Goal: Communication & Community: Answer question/provide support

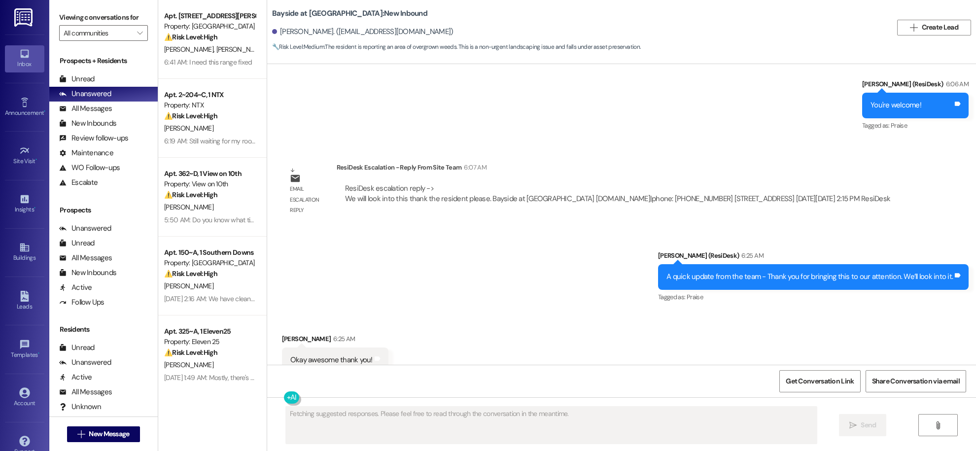
scroll to position [2347, 0]
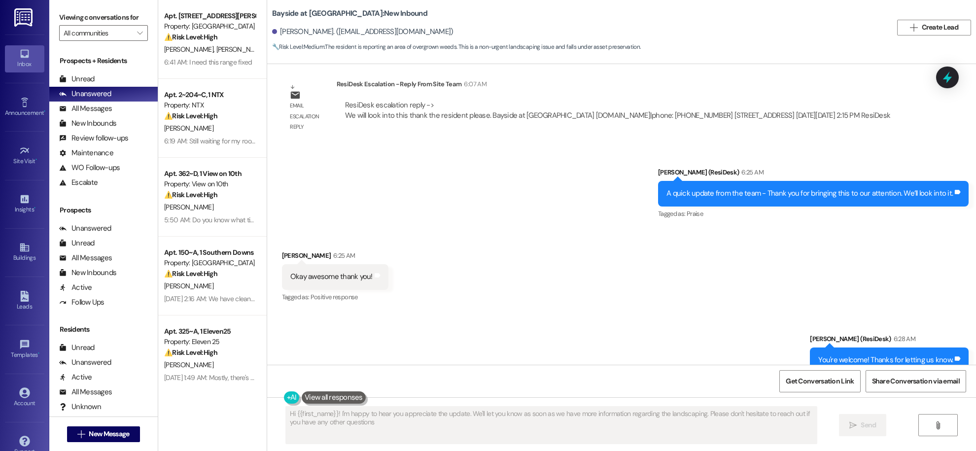
type textarea "Hi {{first_name}}! I'm happy to hear you appreciate the update. We'll let you k…"
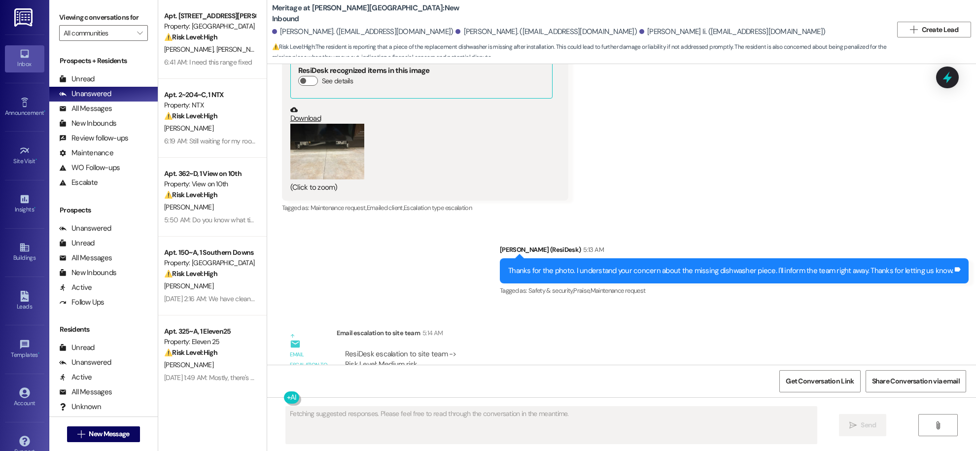
scroll to position [18507, 0]
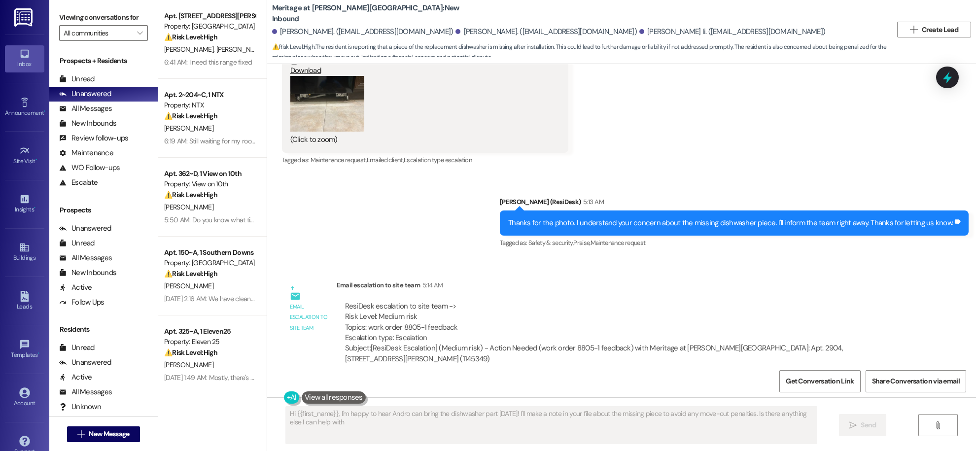
type textarea "Hi {{first_name}}, I'm happy to hear Andro can bring the dishwasher part tomorr…"
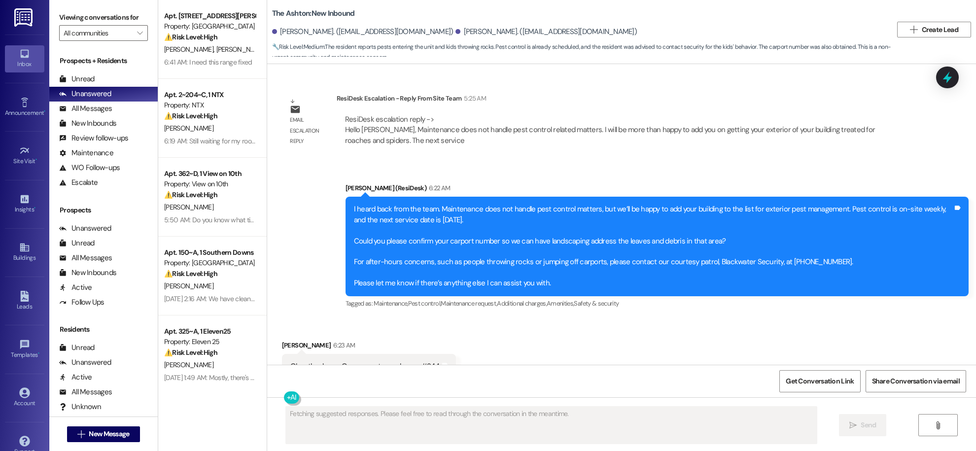
scroll to position [2536, 0]
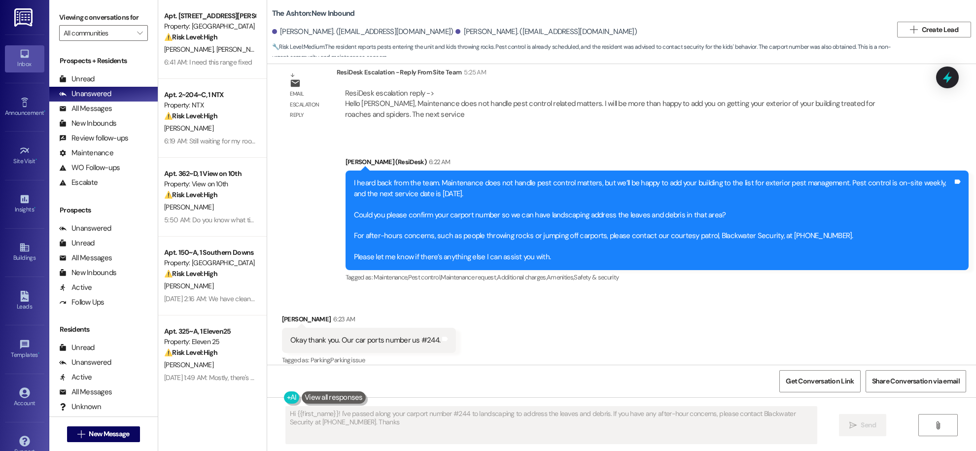
type textarea "Hi {{first_name}}! I've passed along your carport number #244 to landscaping to…"
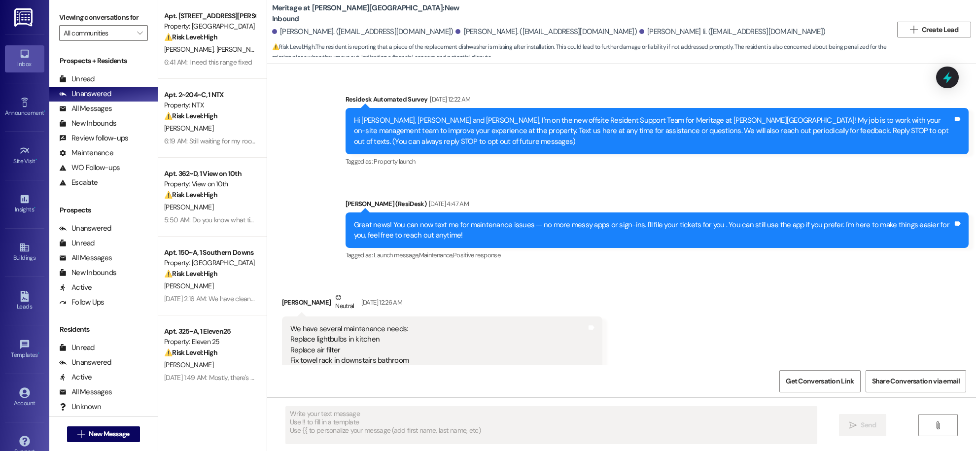
scroll to position [18507, 0]
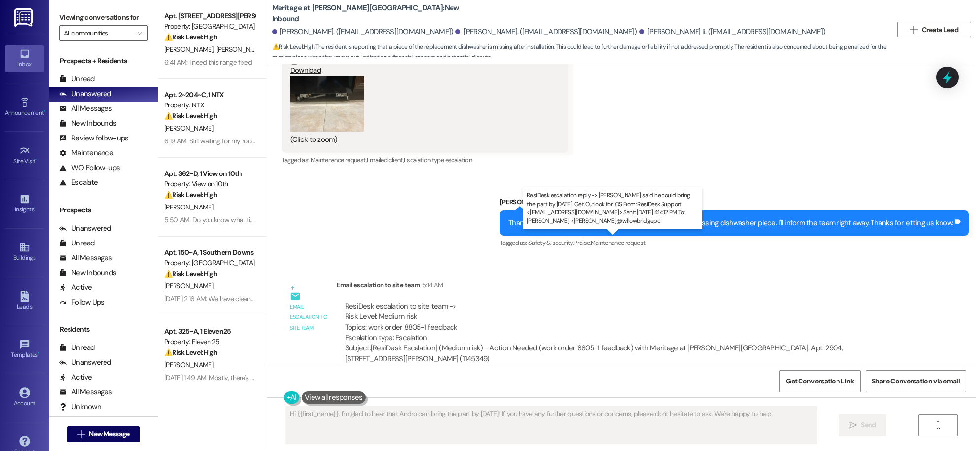
type textarea "Hi {{first_name}}, I'm glad to hear that Andro can bring the part by [DATE]! If…"
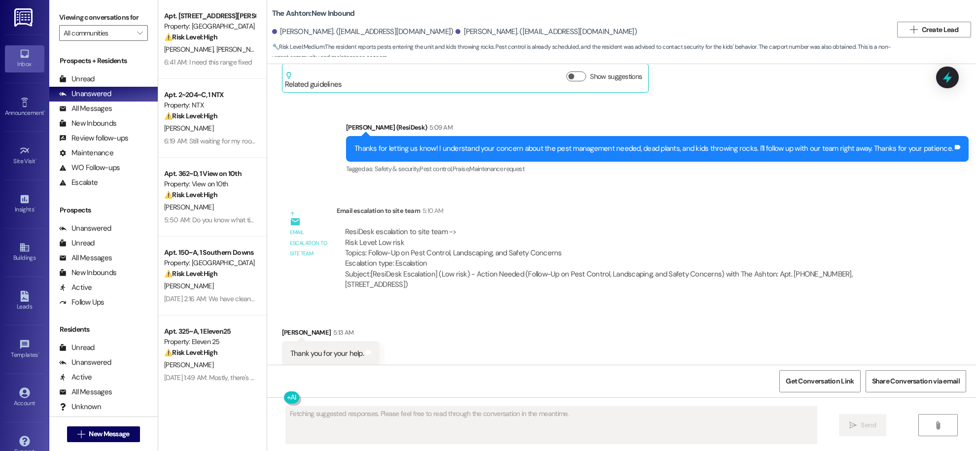
scroll to position [2536, 0]
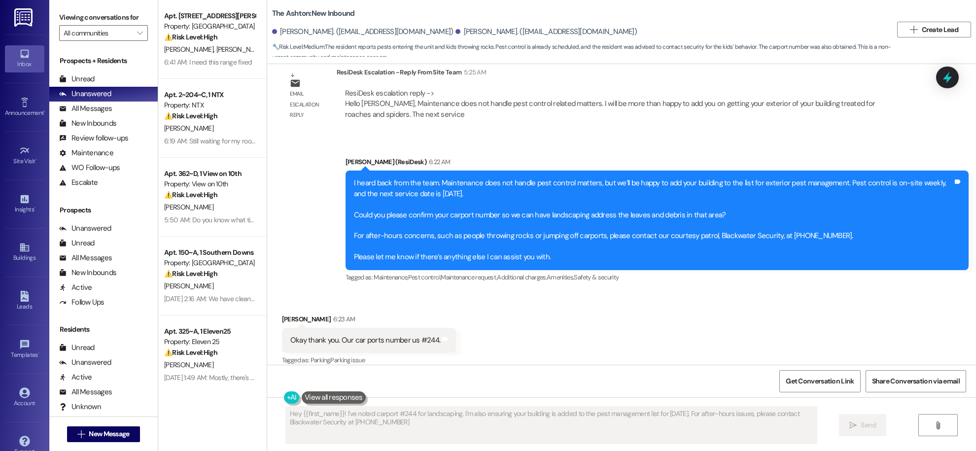
type textarea "Hey {{first_name}}! I've noted carport #244 for landscaping. I'm also ensuring …"
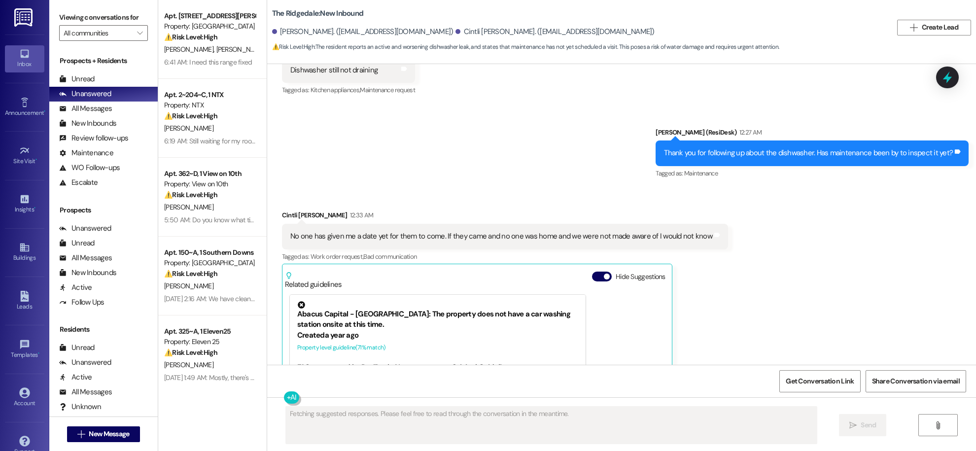
scroll to position [8524, 0]
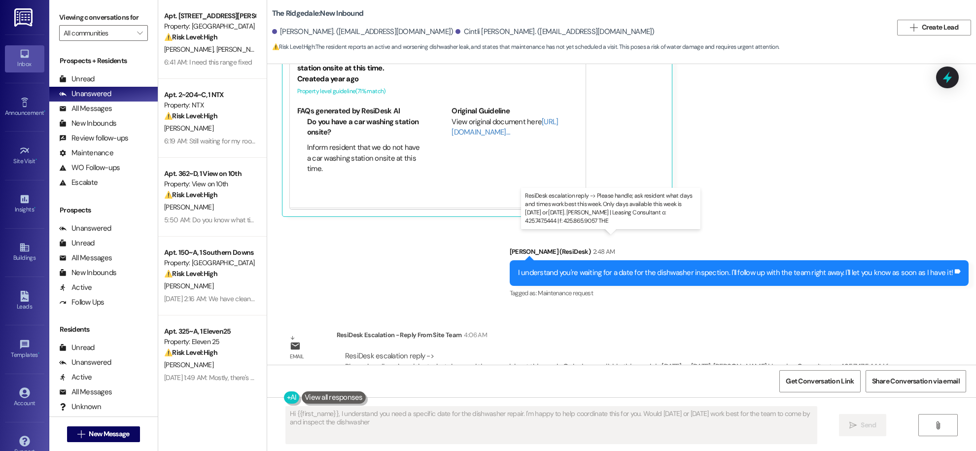
type textarea "Hi {{first_name}}, I understand you need a specific date for the dishwasher rep…"
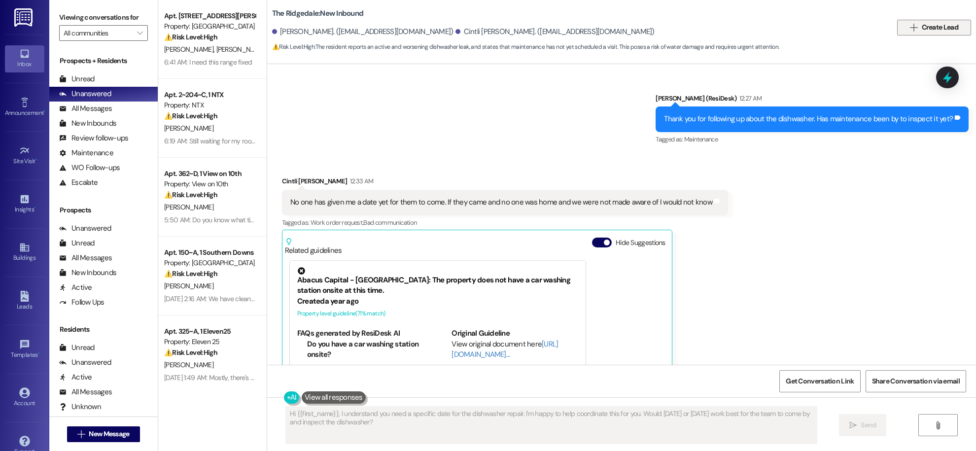
scroll to position [8280, 0]
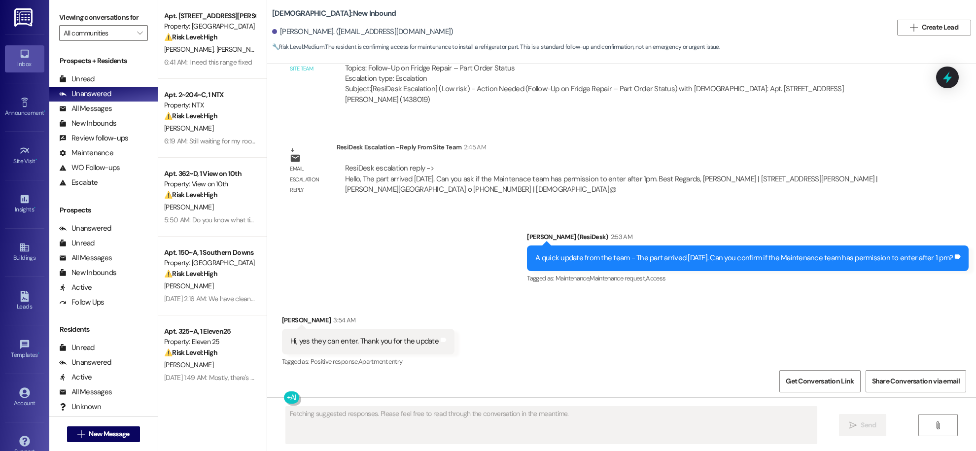
scroll to position [1029, 0]
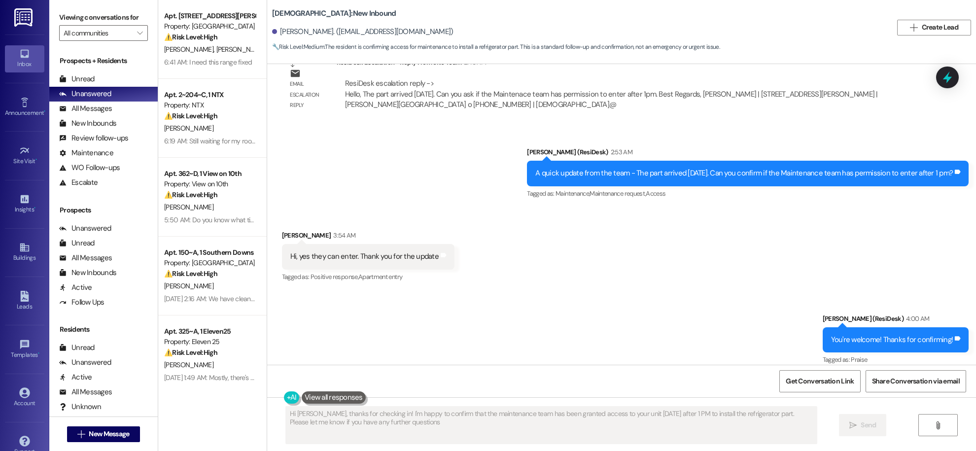
type textarea "Hi Ian, thanks for checking in! I'm happy to confirm that the maintenance team …"
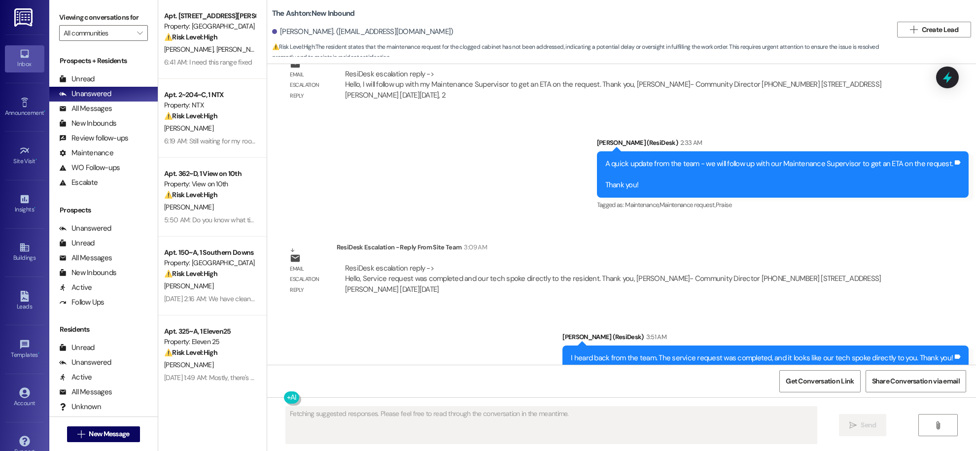
scroll to position [785, 0]
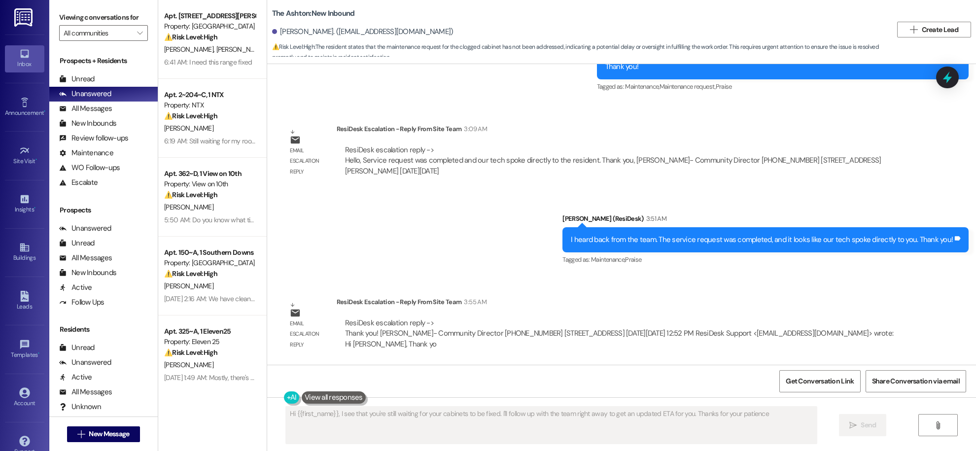
type textarea "Hi {{first_name}}, I see that you're still waiting for your cabinets to be fixe…"
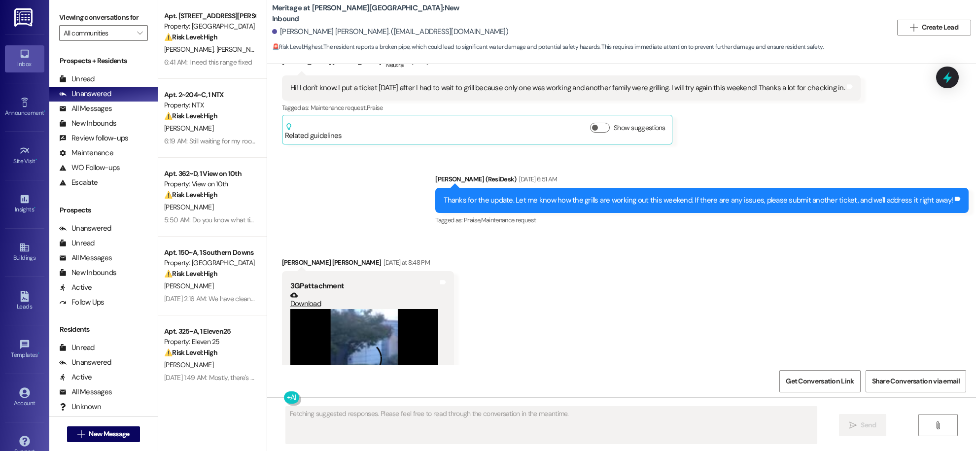
scroll to position [3062, 0]
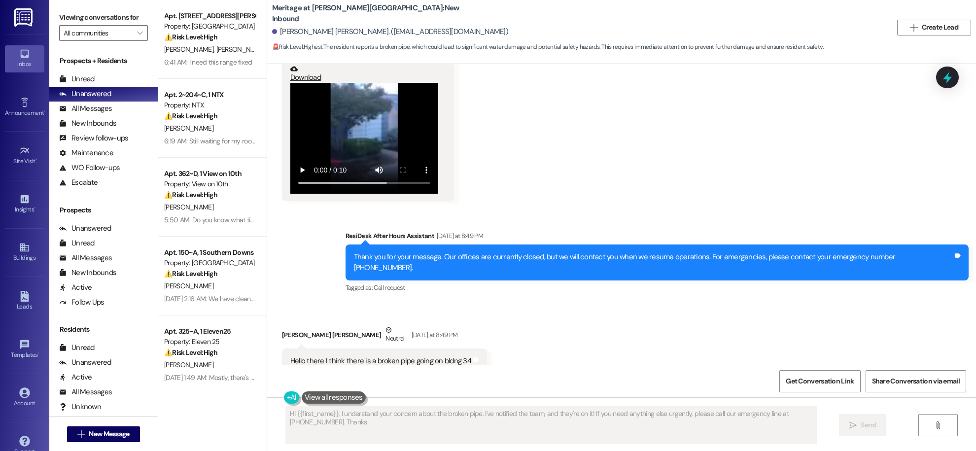
type textarea "Hi {{first_name}}, I understand your concern about the broken pipe. I've notifi…"
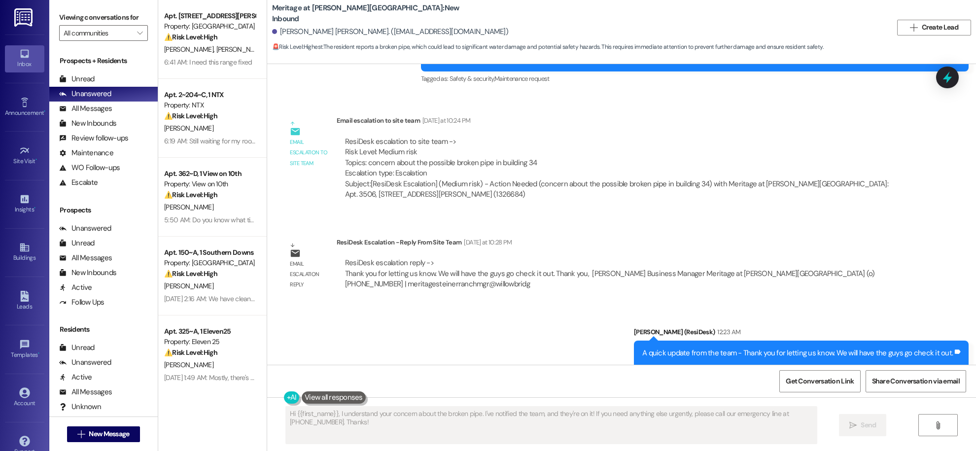
scroll to position [3461, 0]
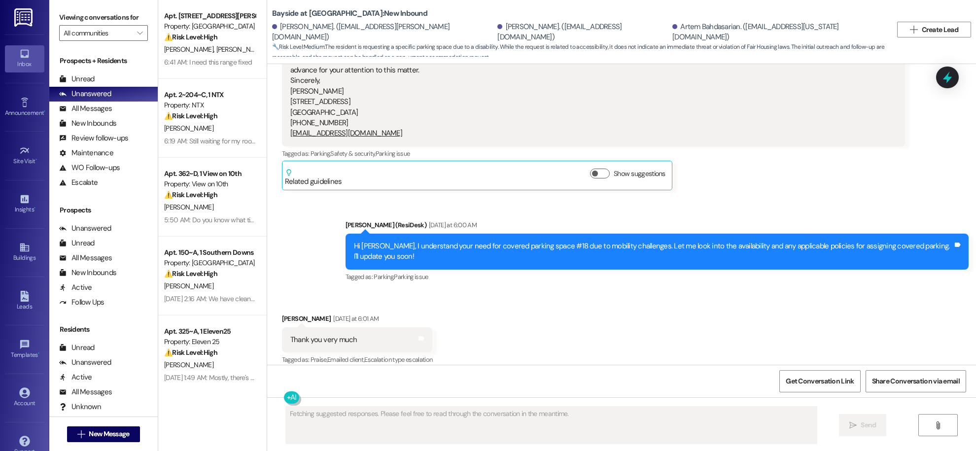
scroll to position [5255, 0]
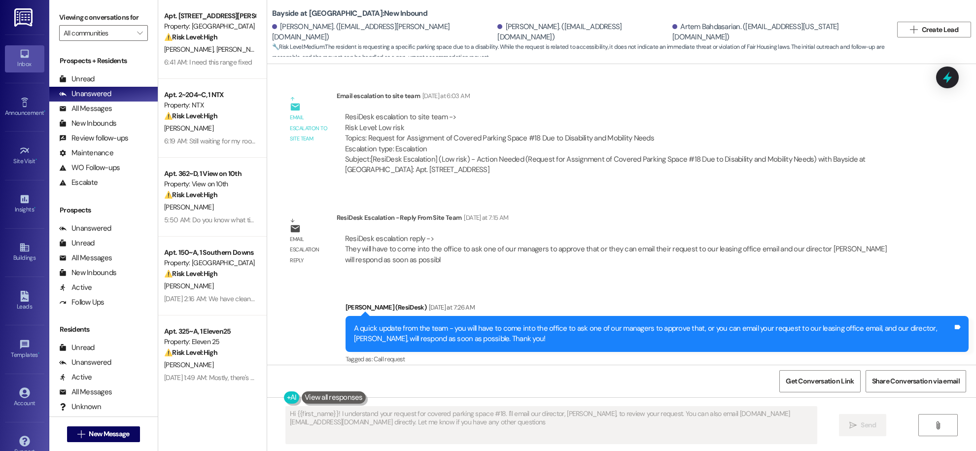
type textarea "Hi {{first_name}}! I understand your request for covered parking space #18. I'l…"
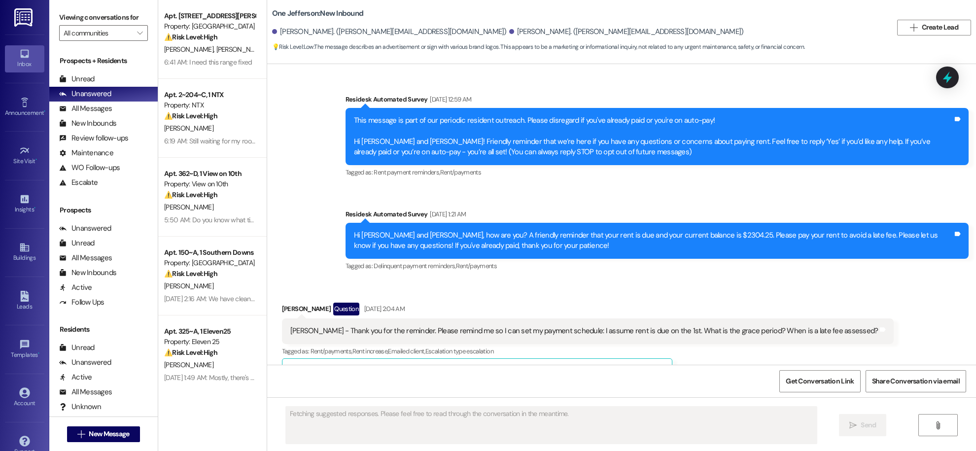
scroll to position [4906, 0]
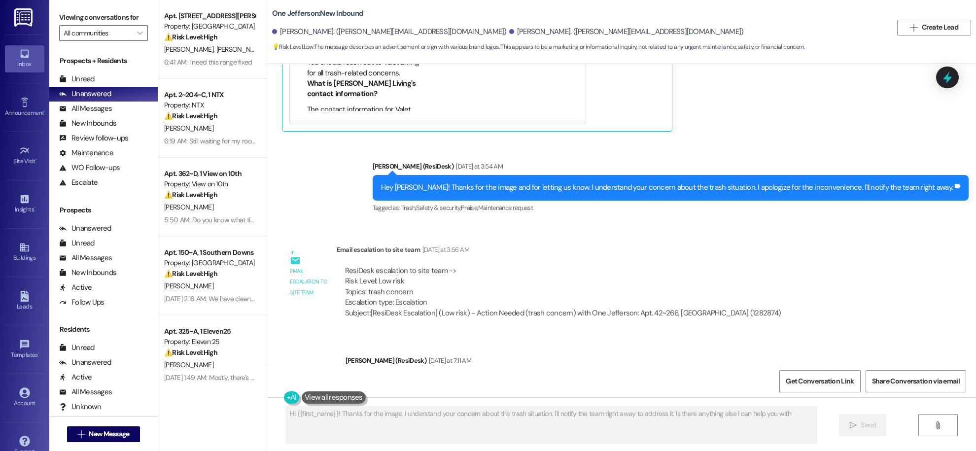
type textarea "Hi {{first_name}}! Thanks for the image. I understand your concern about the tr…"
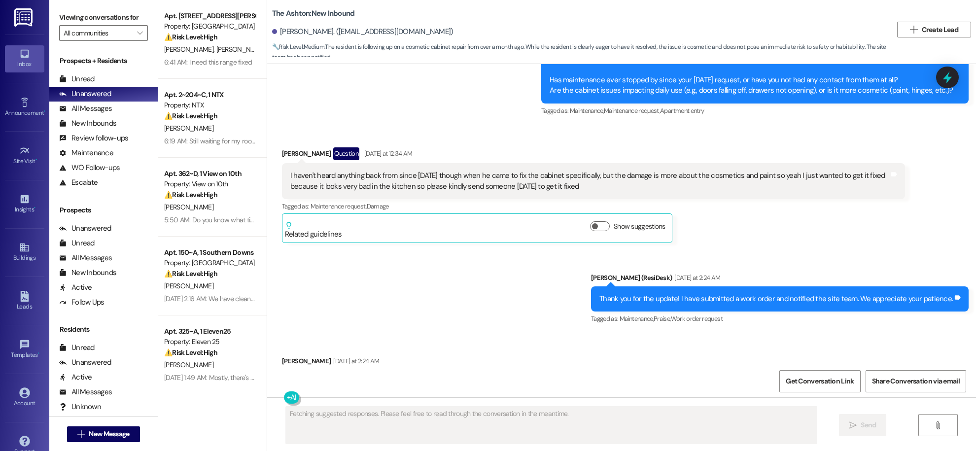
scroll to position [5386, 0]
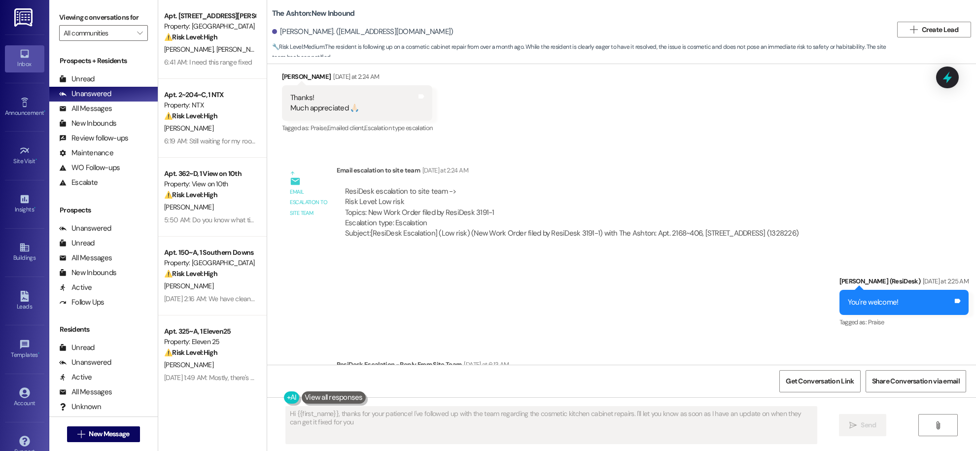
type textarea "Hi {{first_name}}, thanks for your patience! I've followed up with the team reg…"
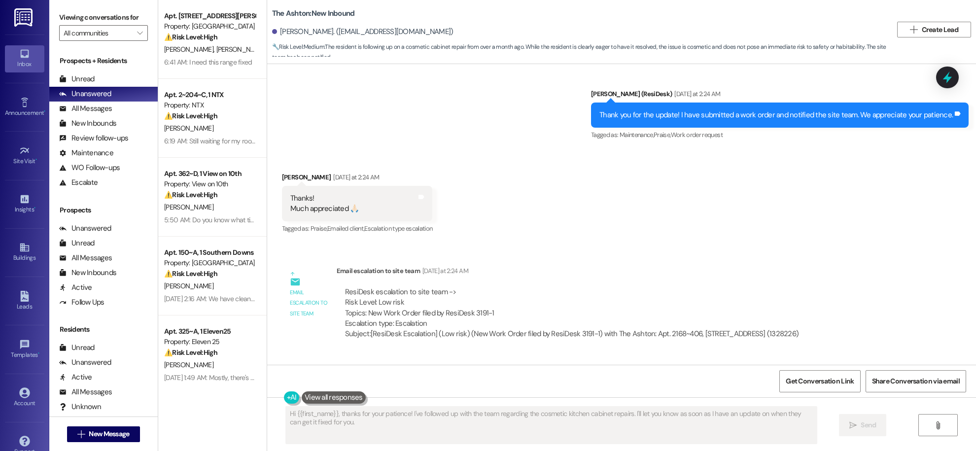
scroll to position [5281, 0]
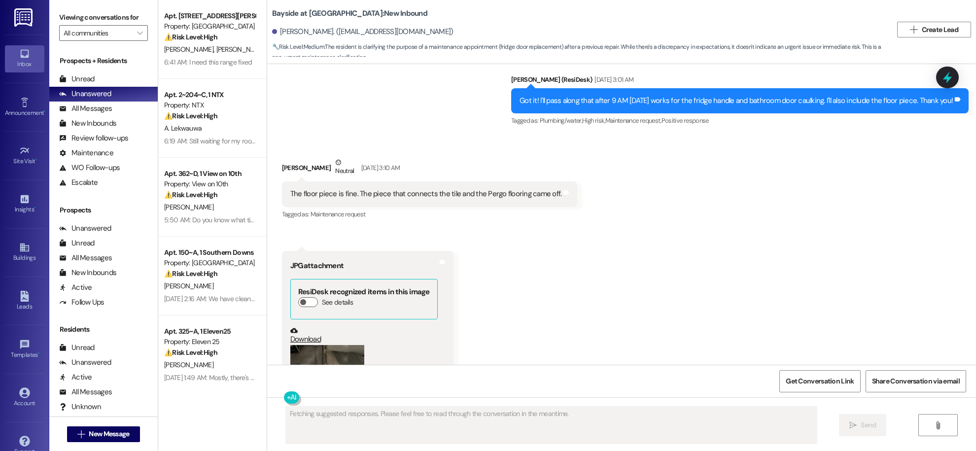
scroll to position [5418, 0]
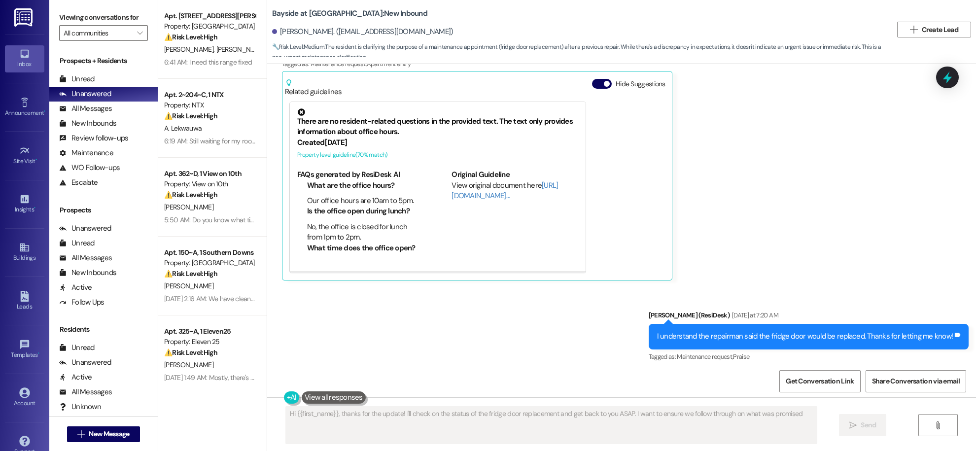
type textarea "Hi {{first_name}}, thanks for the update! I'll check on the status of the fridg…"
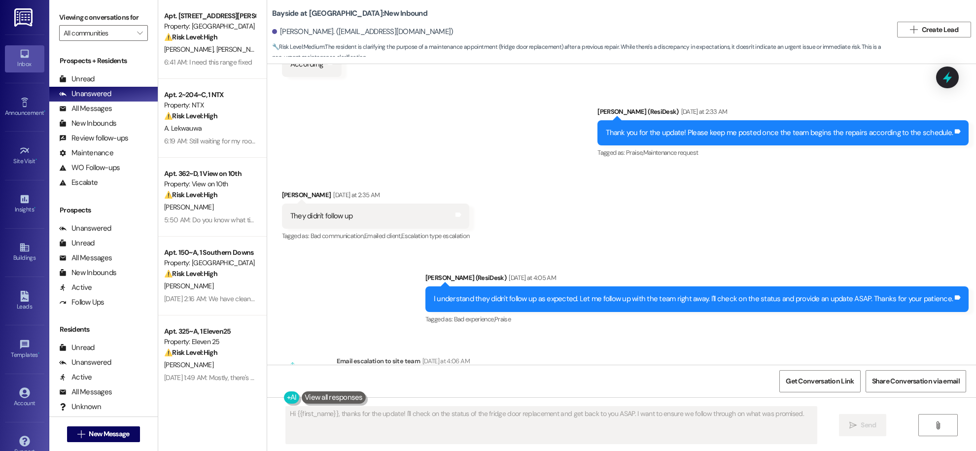
scroll to position [4793, 0]
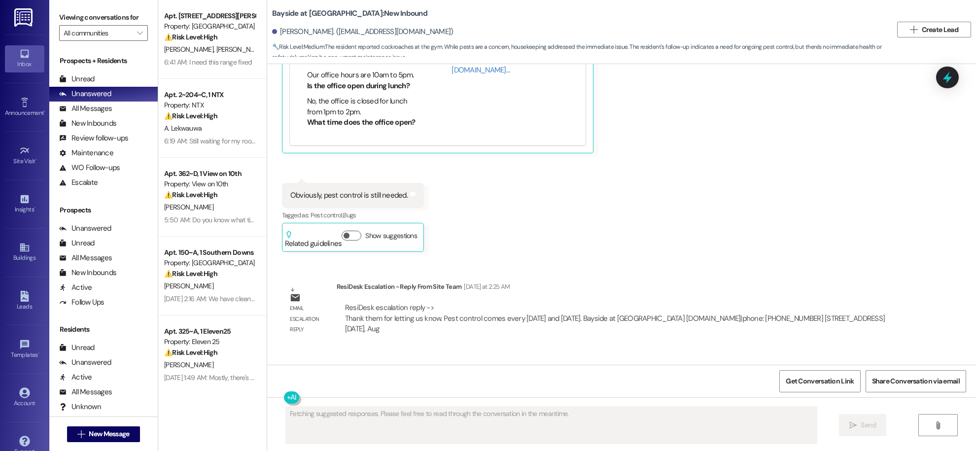
scroll to position [5958, 0]
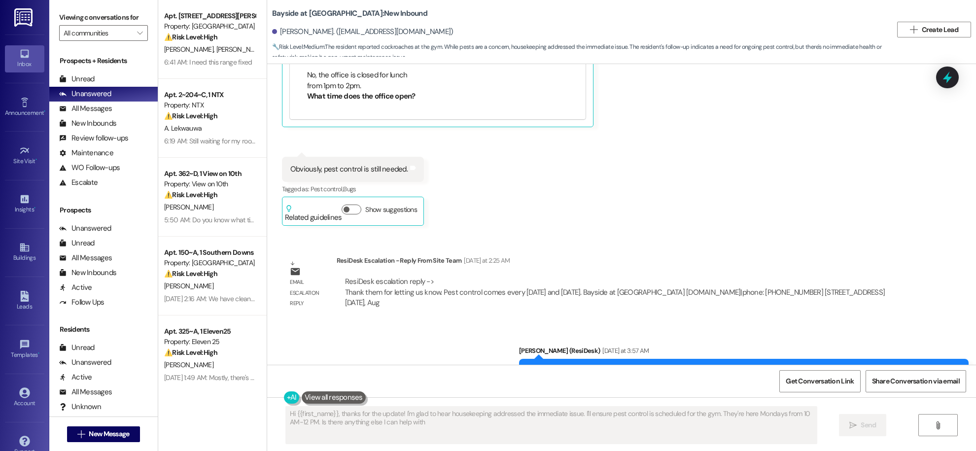
type textarea "Hi {{first_name}}, thanks for the update! I'm glad to hear housekeeping address…"
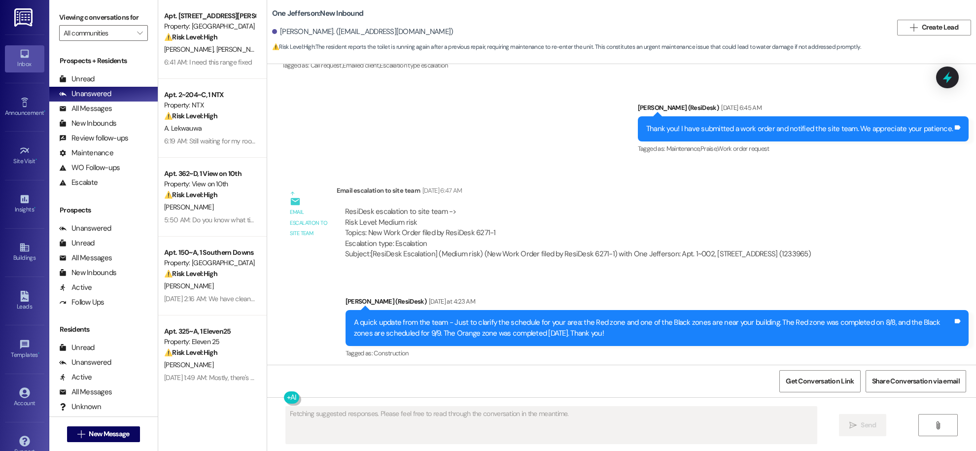
scroll to position [10487, 0]
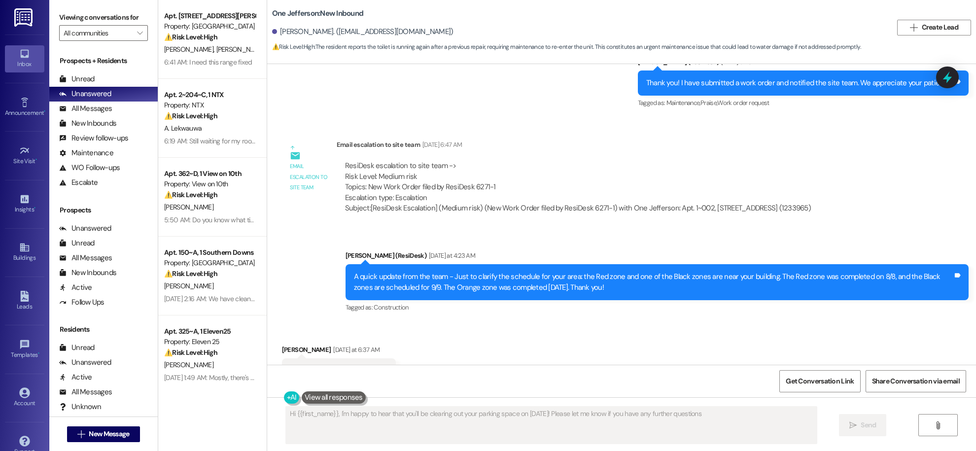
type textarea "Hi {{first_name}}, I'm happy to hear that you'll be clearing out your parking s…"
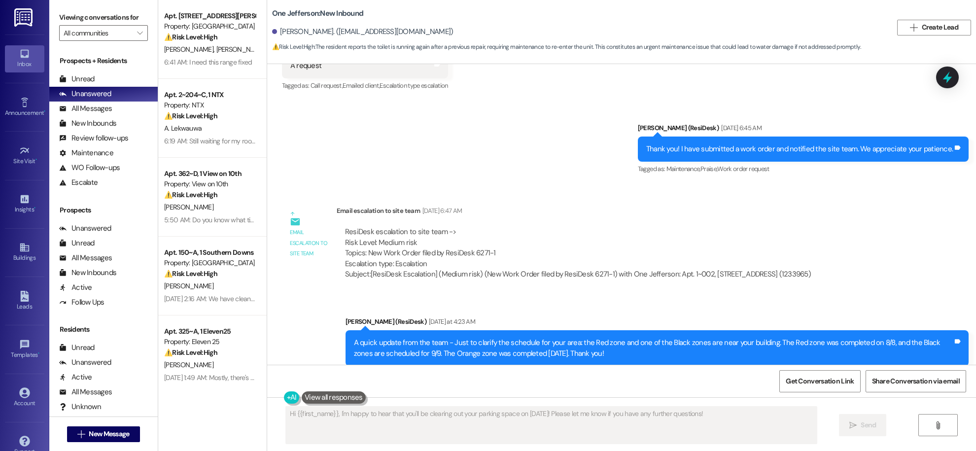
scroll to position [10571, 0]
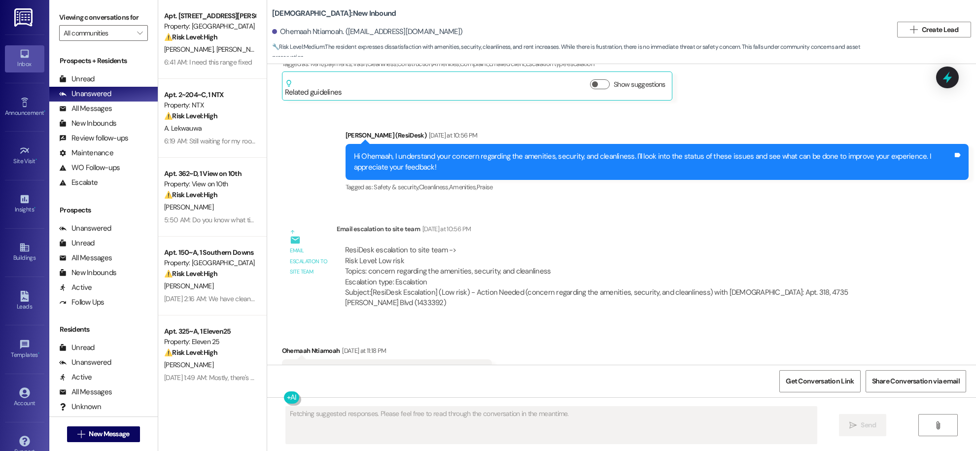
scroll to position [3109, 0]
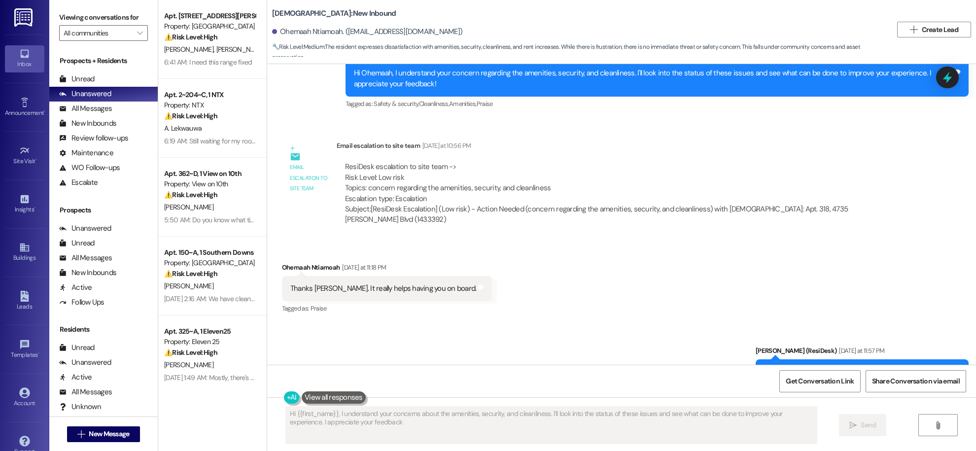
type textarea "Hi {{first_name}}, I understand your concerns about the amenities, security, an…"
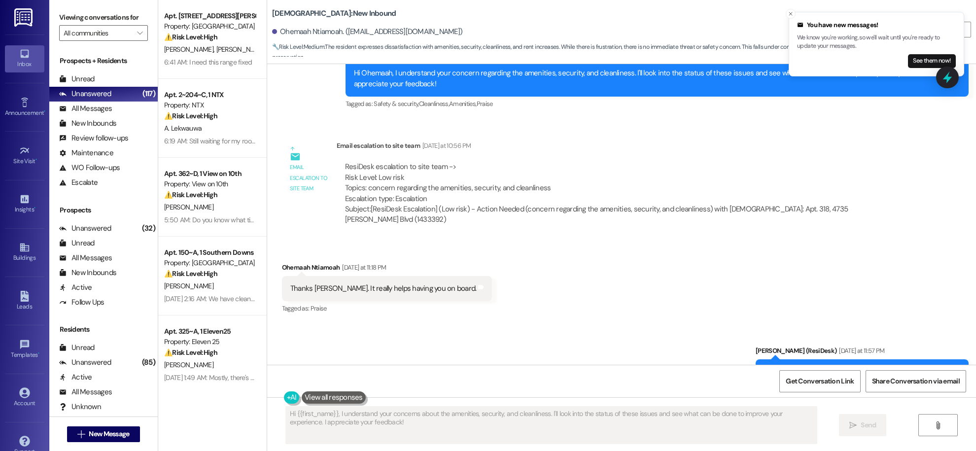
click at [618, 154] on div "ResiDesk escalation to site team -> Risk Level: Low risk Topics: concern regard…" at bounding box center [621, 193] width 568 height 78
click at [823, 382] on span "Get Conversation Link" at bounding box center [820, 381] width 68 height 10
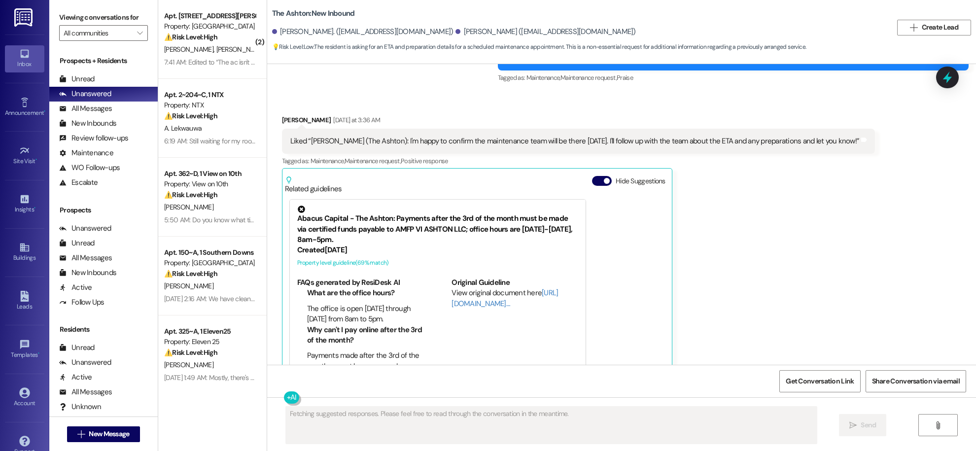
scroll to position [3866, 0]
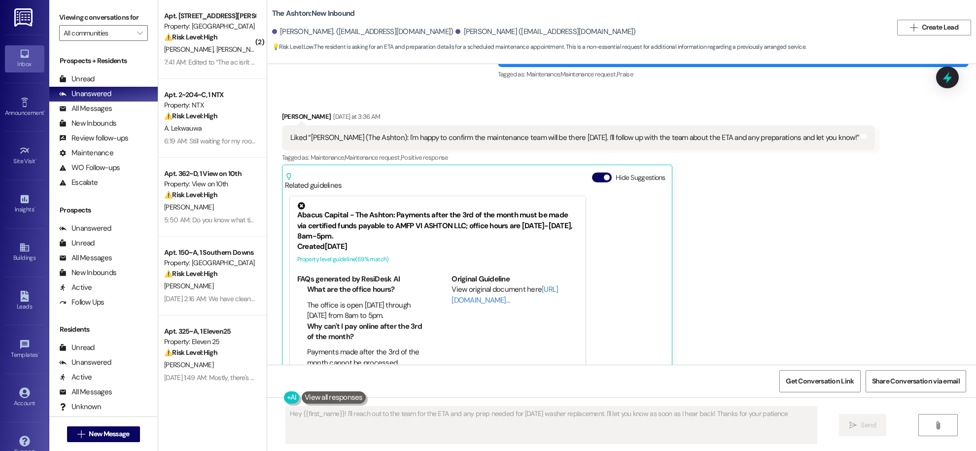
type textarea "Hey {{first_name}}! I'll reach out to the team for the ETA and any prep needed …"
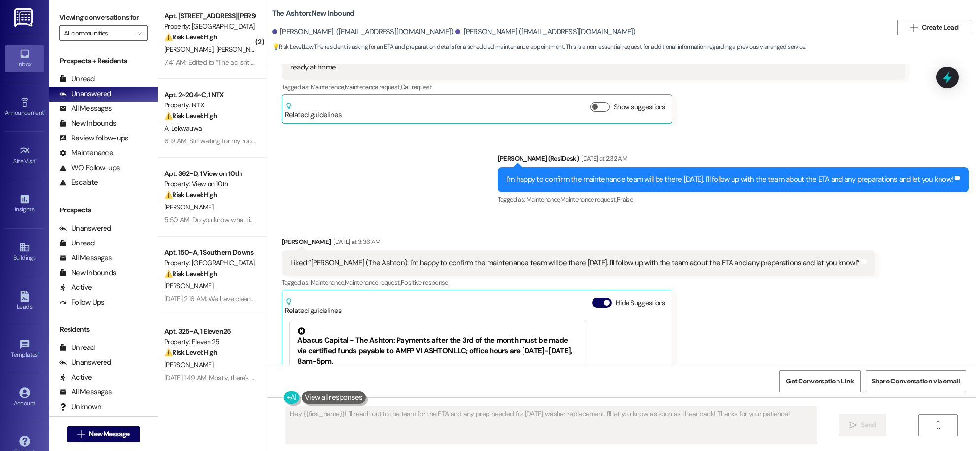
scroll to position [3936, 0]
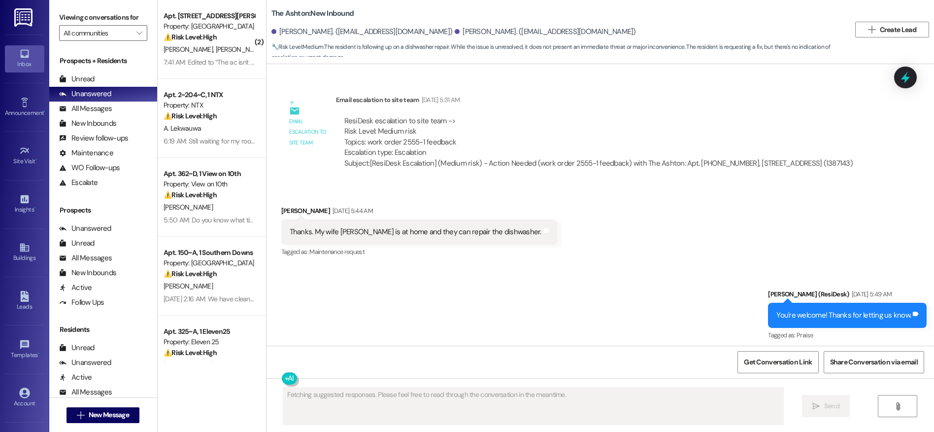
scroll to position [2683, 0]
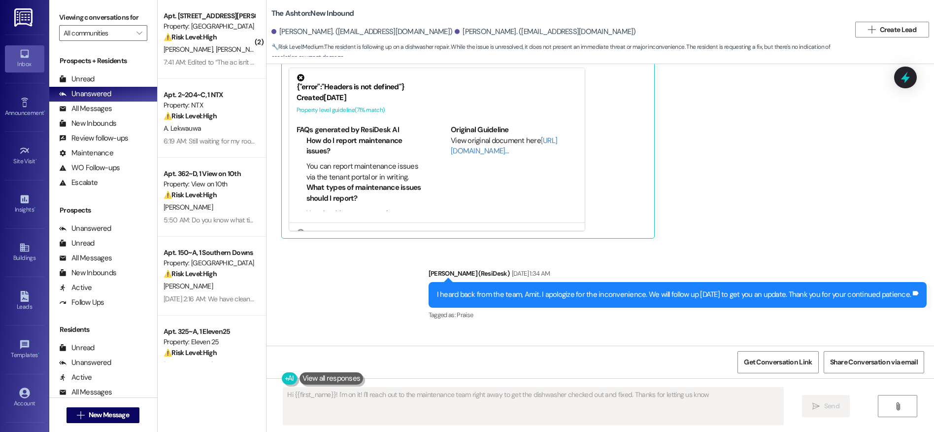
type textarea "Hi {{first_name}}! I'm on it! I'll reach out to the maintenance team right away…"
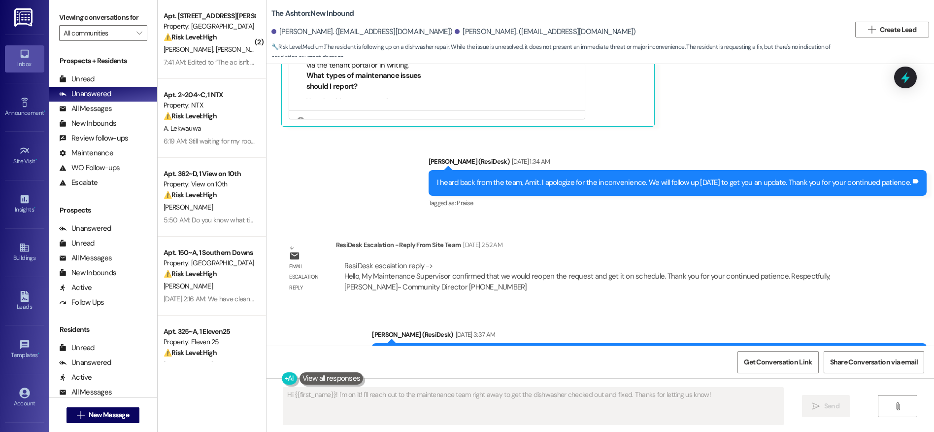
scroll to position [2940, 0]
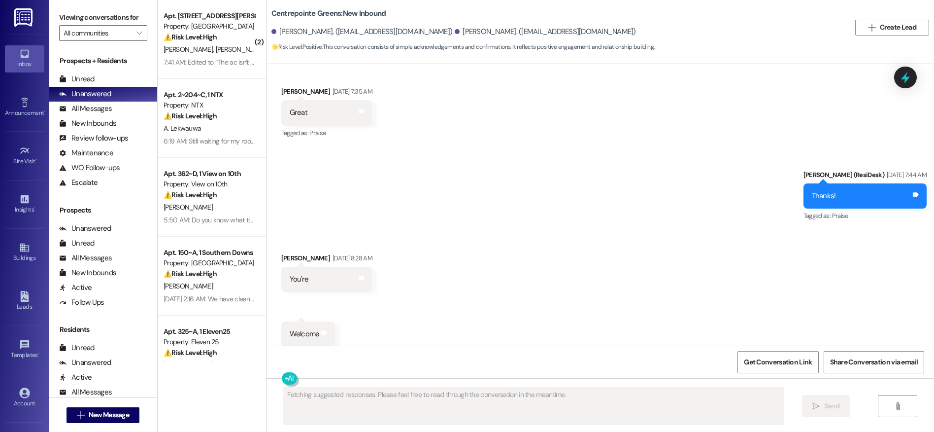
scroll to position [2981, 0]
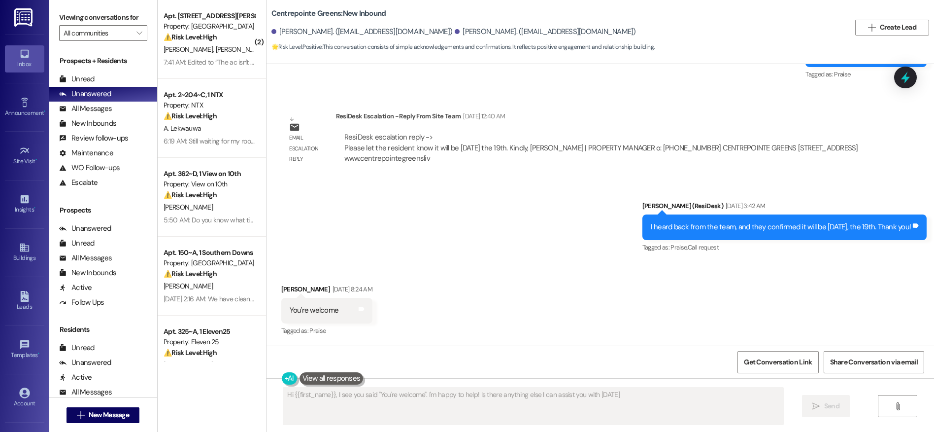
type textarea "Hi {{first_name}}, I see you said "You're welcome". I'm happy to help! Is there…"
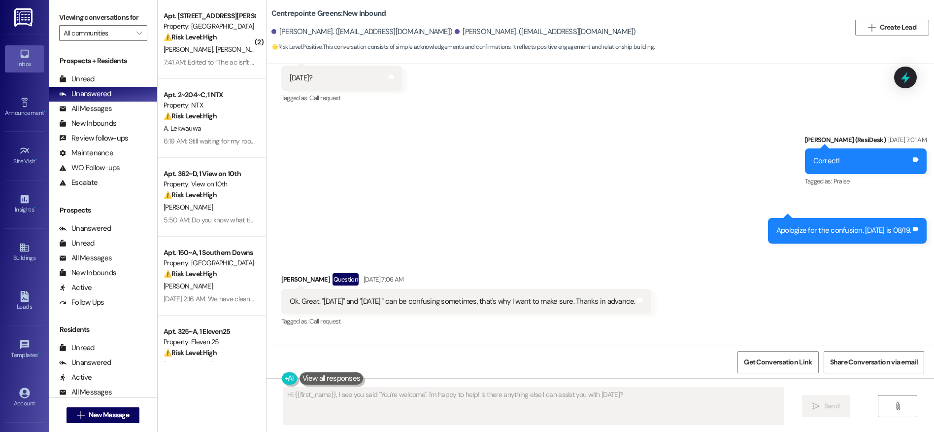
scroll to position [2147, 0]
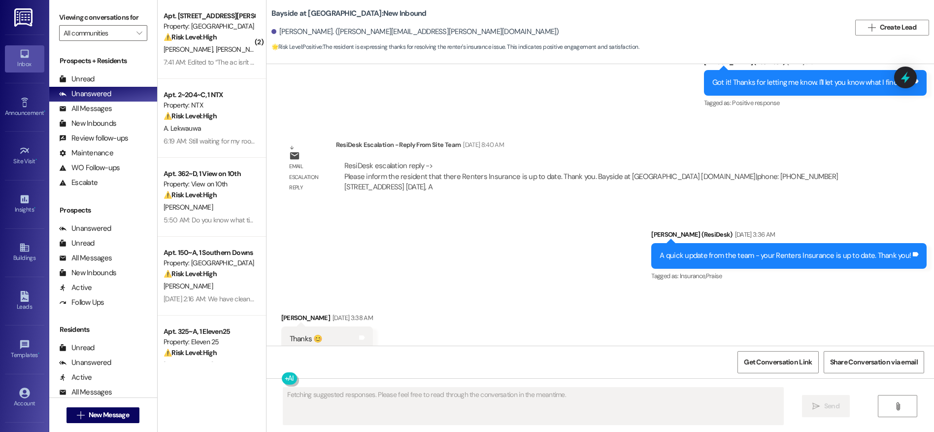
scroll to position [1716, 0]
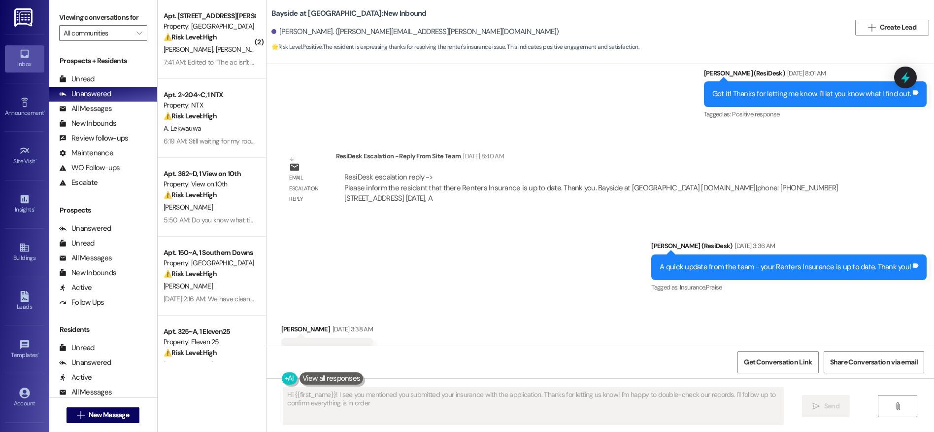
type textarea "Hi {{first_name}}! I see you mentioned you submitted your insurance with the ap…"
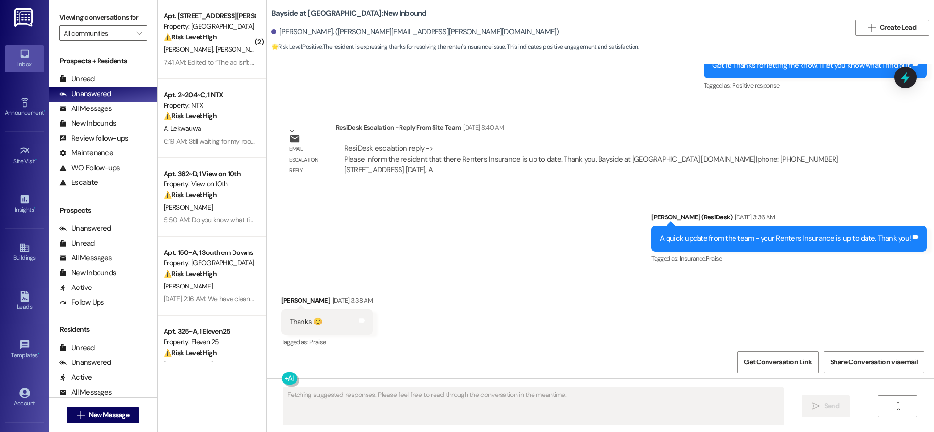
scroll to position [1829, 0]
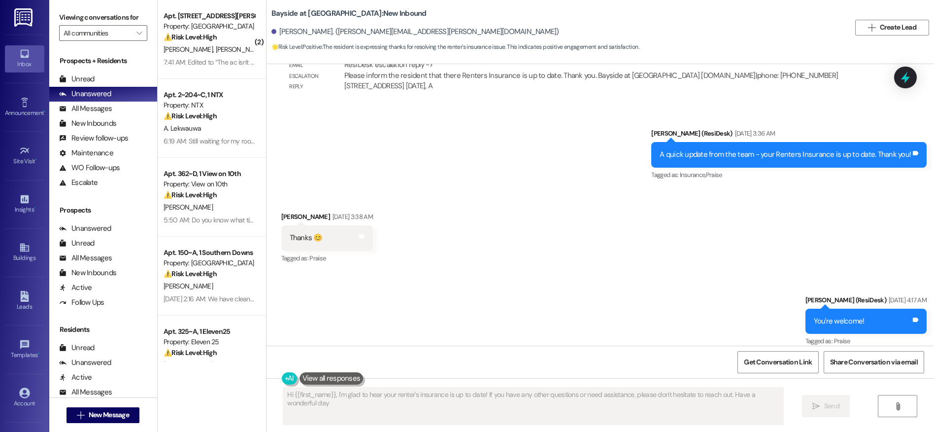
type textarea "Hi {{first_name}}, I'm glad to hear your renter's insurance is up to date! If y…"
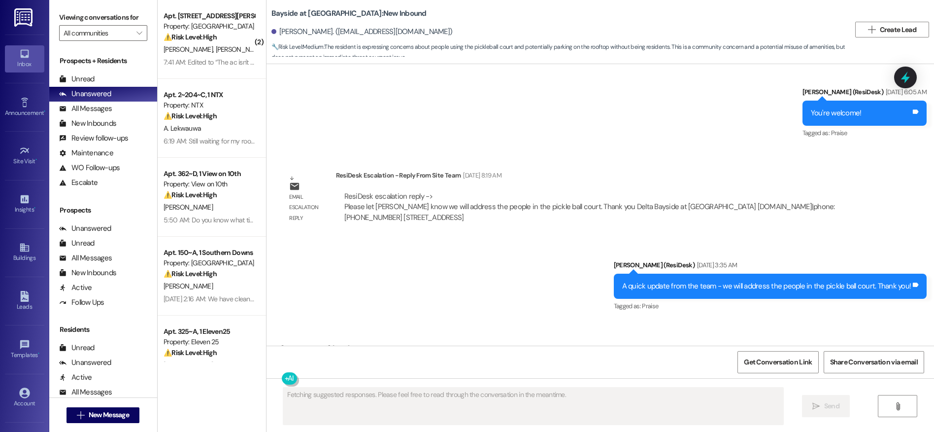
scroll to position [22999, 0]
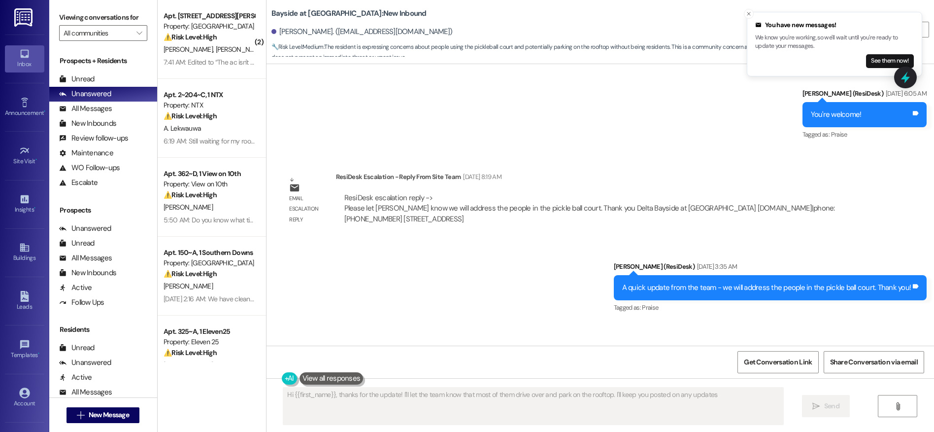
type textarea "Hi {{first_name}}, thanks for the update! I'll let the team know that most of t…"
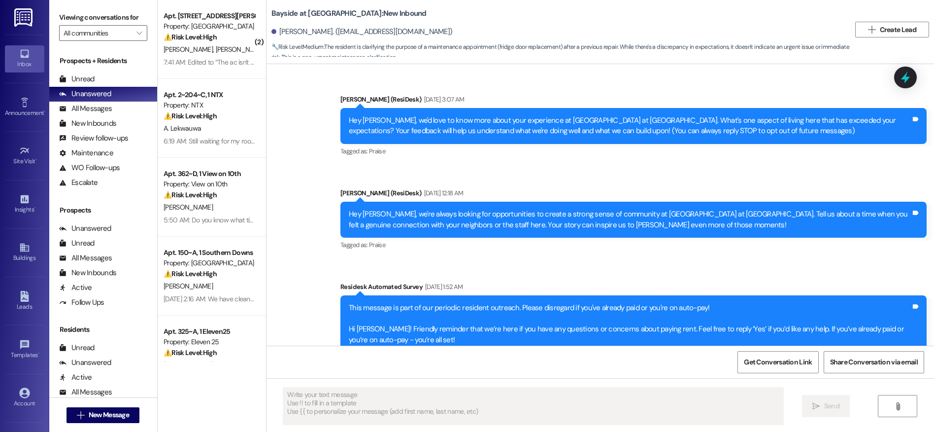
scroll to position [5440, 0]
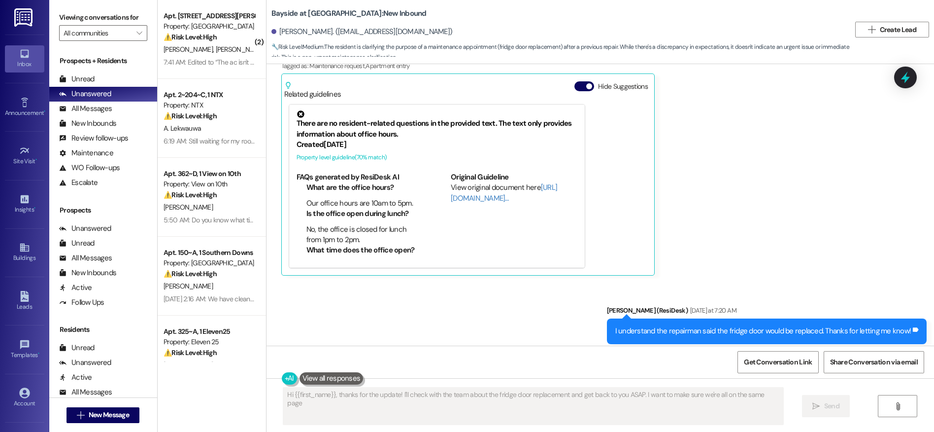
type textarea "Hi {{first_name}}, thanks for the update! I'll check with the team about the fr…"
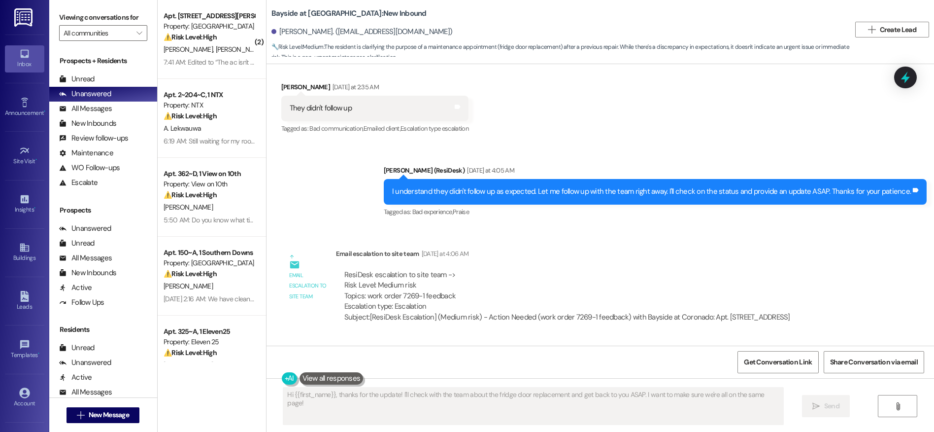
scroll to position [4927, 0]
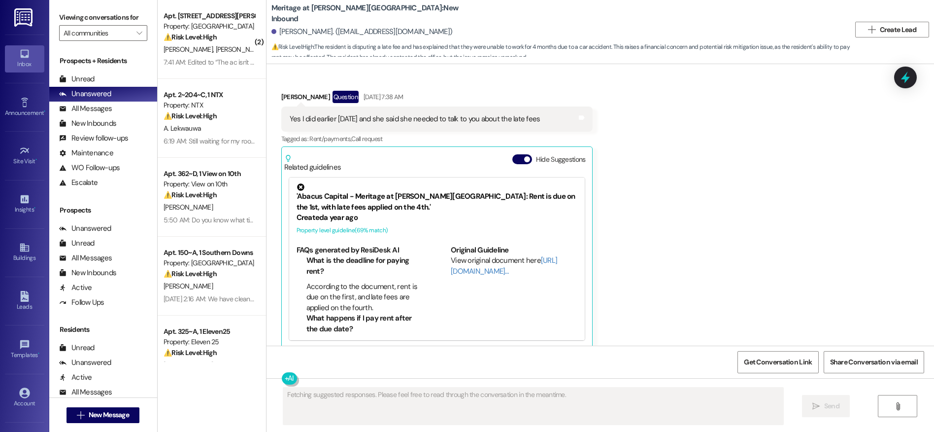
scroll to position [2, 0]
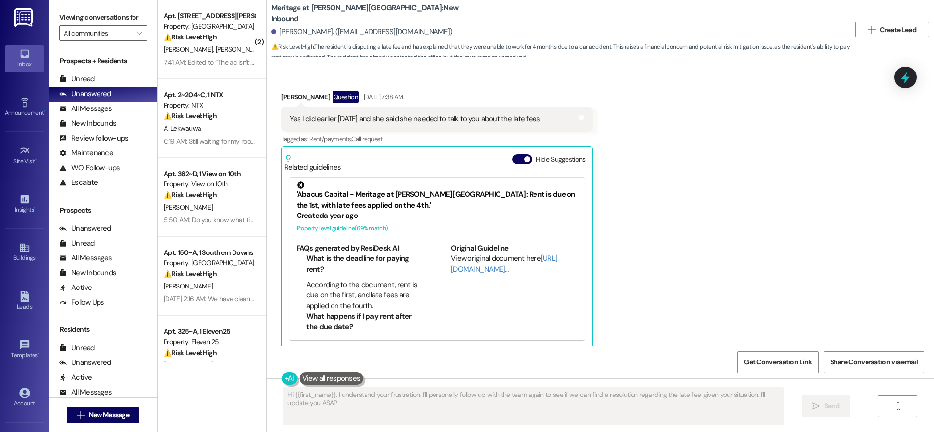
type textarea "Hi {{first_name}}, I understand your frustration. I'll personally follow up wit…"
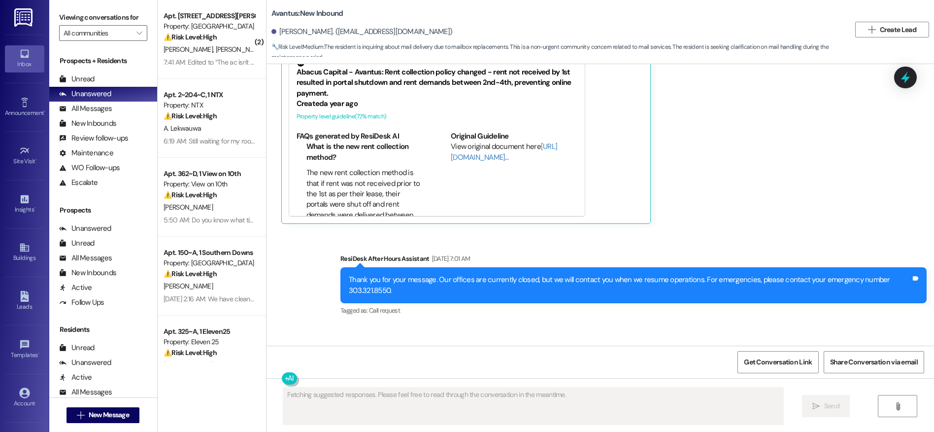
scroll to position [6014, 0]
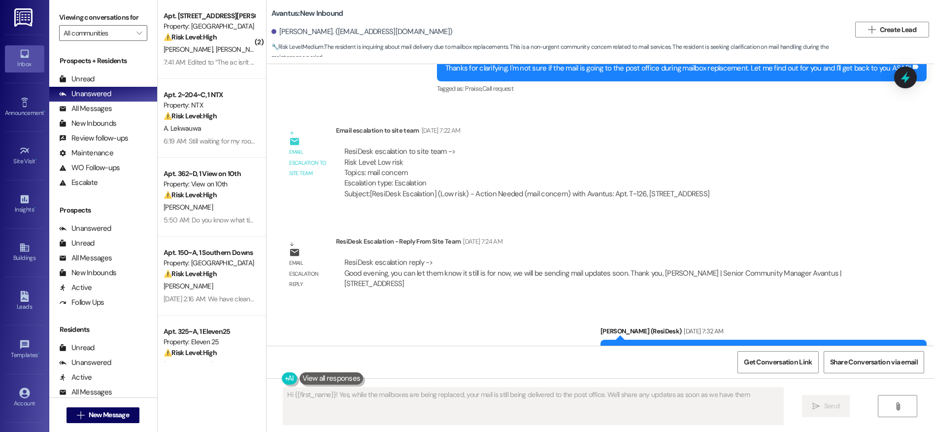
type textarea "Hi {{first_name}}! Yes, while the mailboxes are being replaced, your mail is st…"
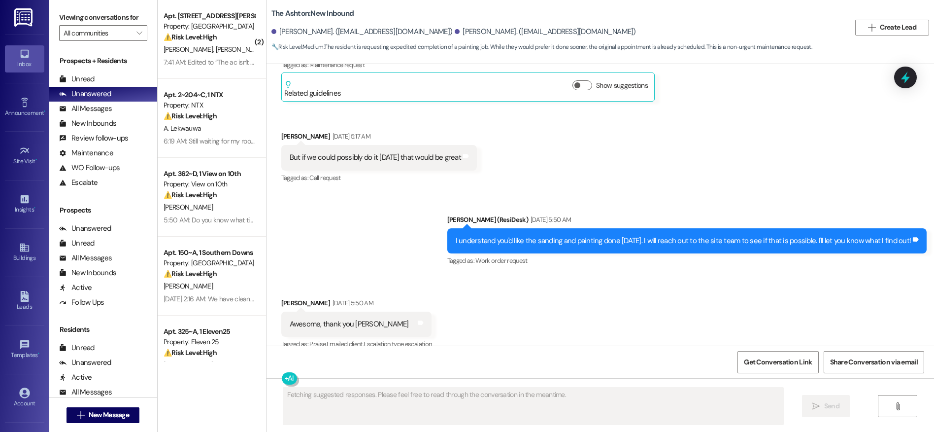
scroll to position [1977, 0]
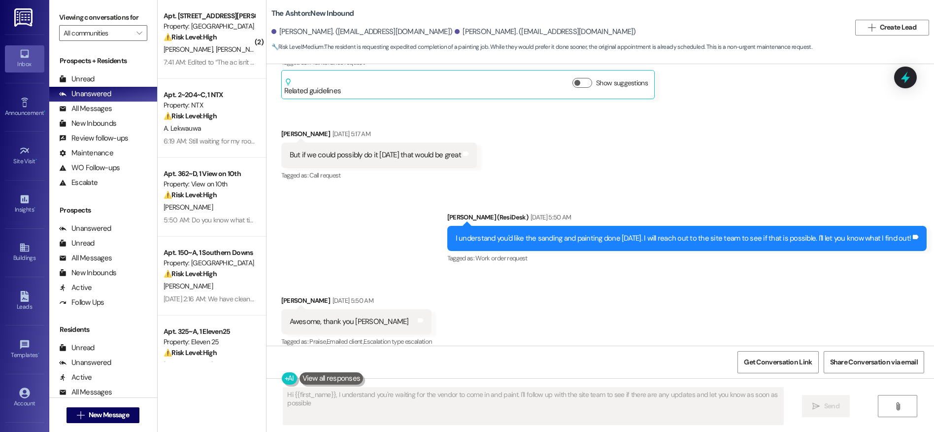
type textarea "Hi {{first_name}}, I understand you're waiting for the vendor to come in and pa…"
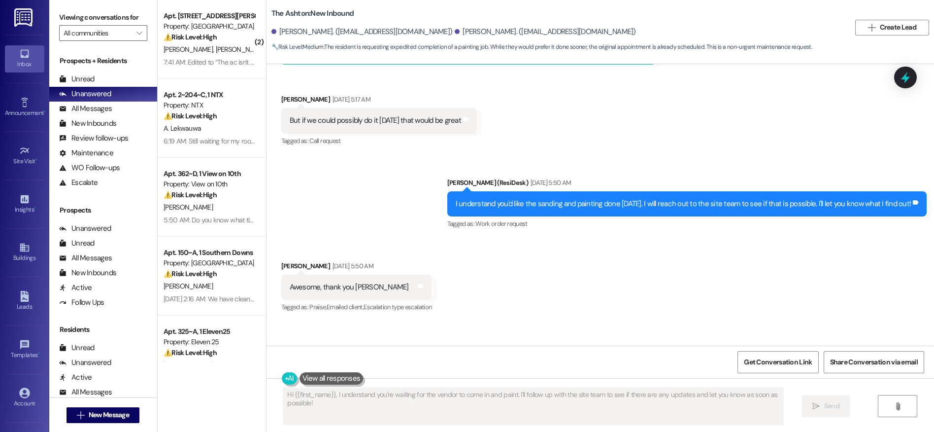
scroll to position [2387, 0]
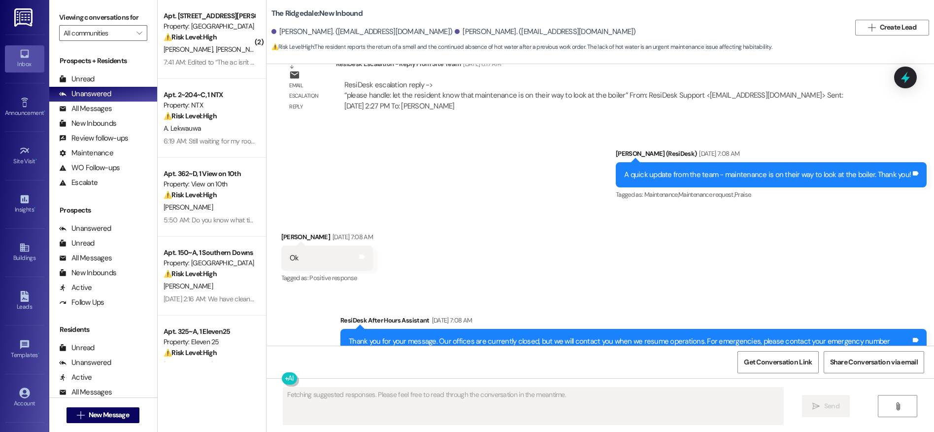
scroll to position [6215, 0]
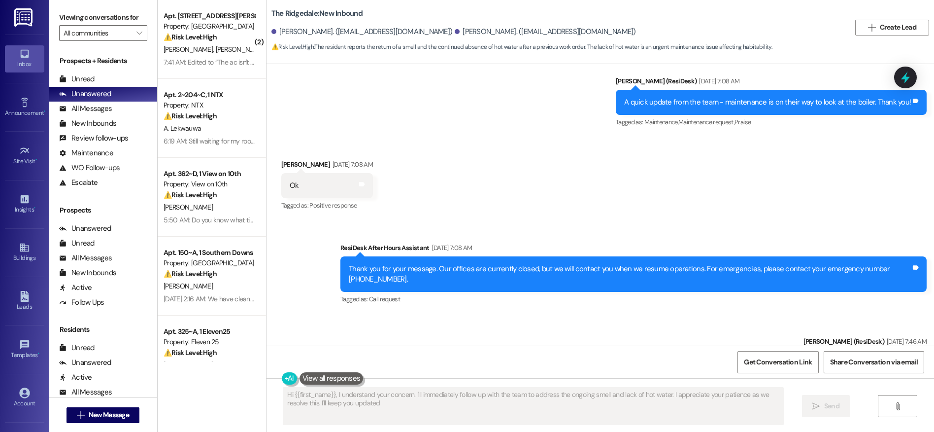
type textarea "Hi {{first_name}}, I understand your concern. I'll immediately follow up with t…"
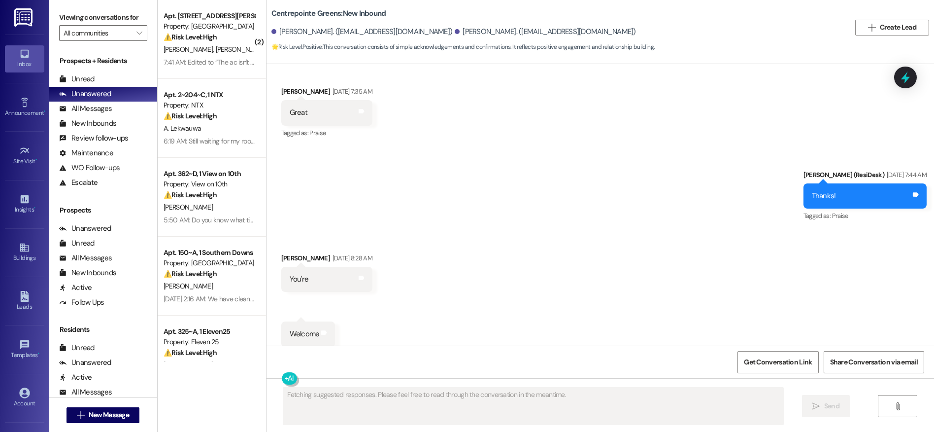
scroll to position [2981, 0]
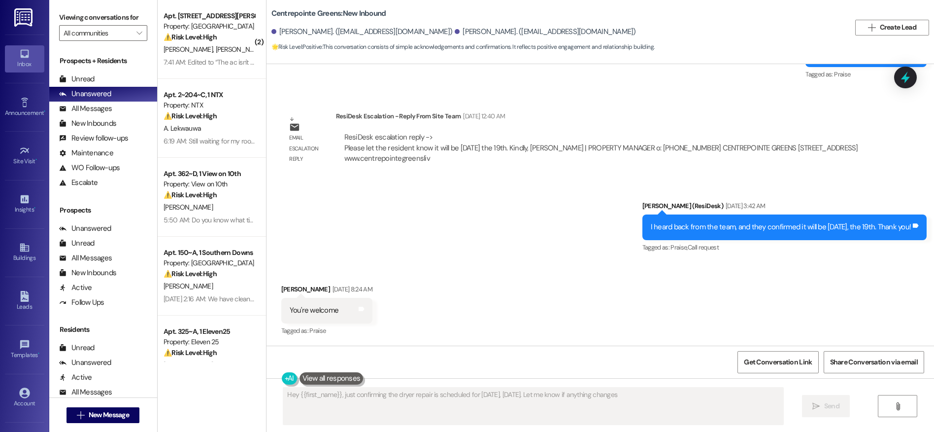
type textarea "Hey {{first_name}}, just confirming the dryer repair is scheduled for [DATE], […"
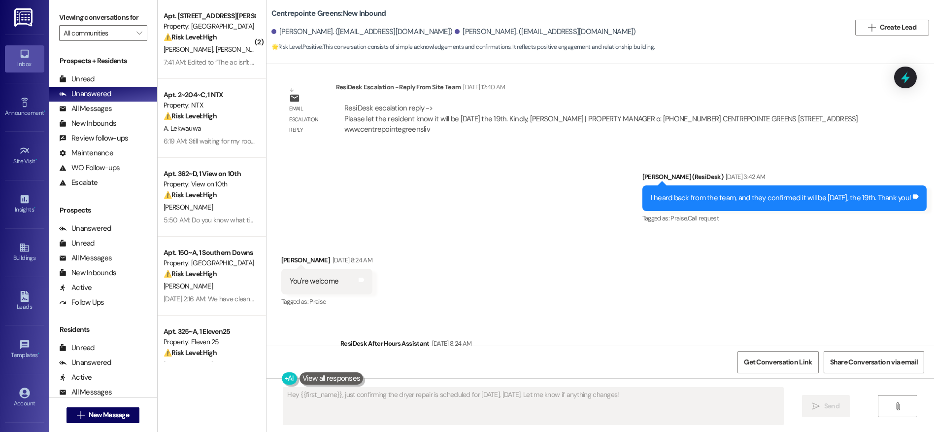
scroll to position [3012, 0]
